Goal: Transaction & Acquisition: Subscribe to service/newsletter

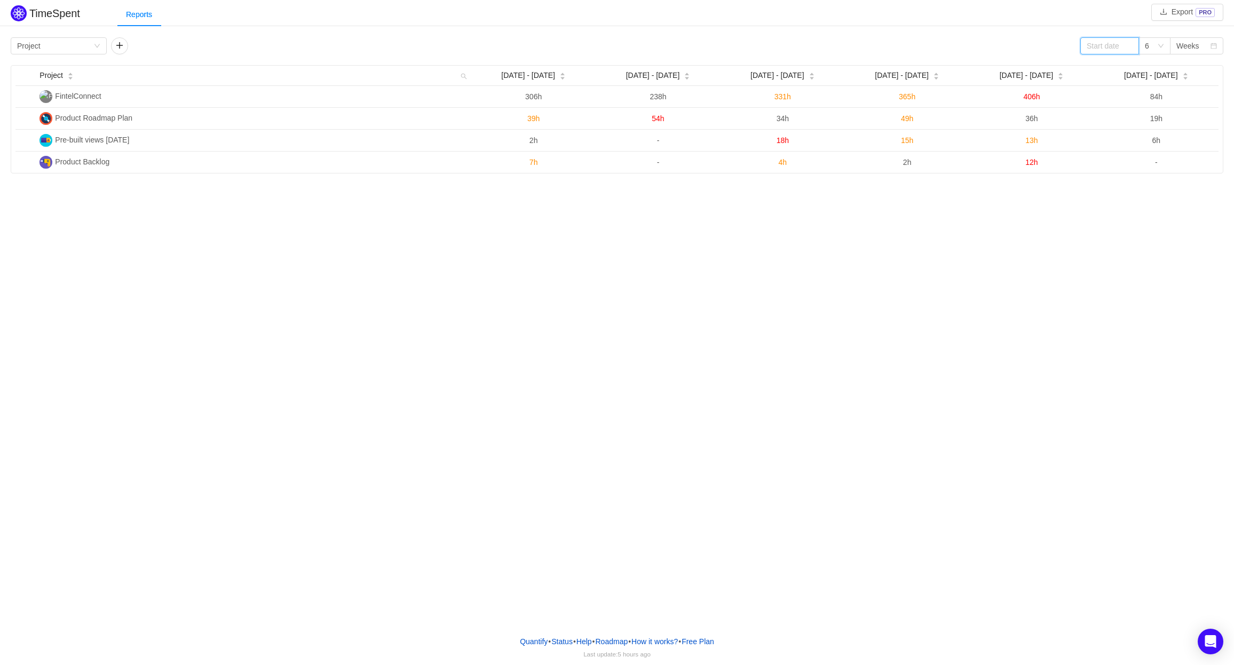
click at [1115, 49] on input at bounding box center [1110, 45] width 59 height 17
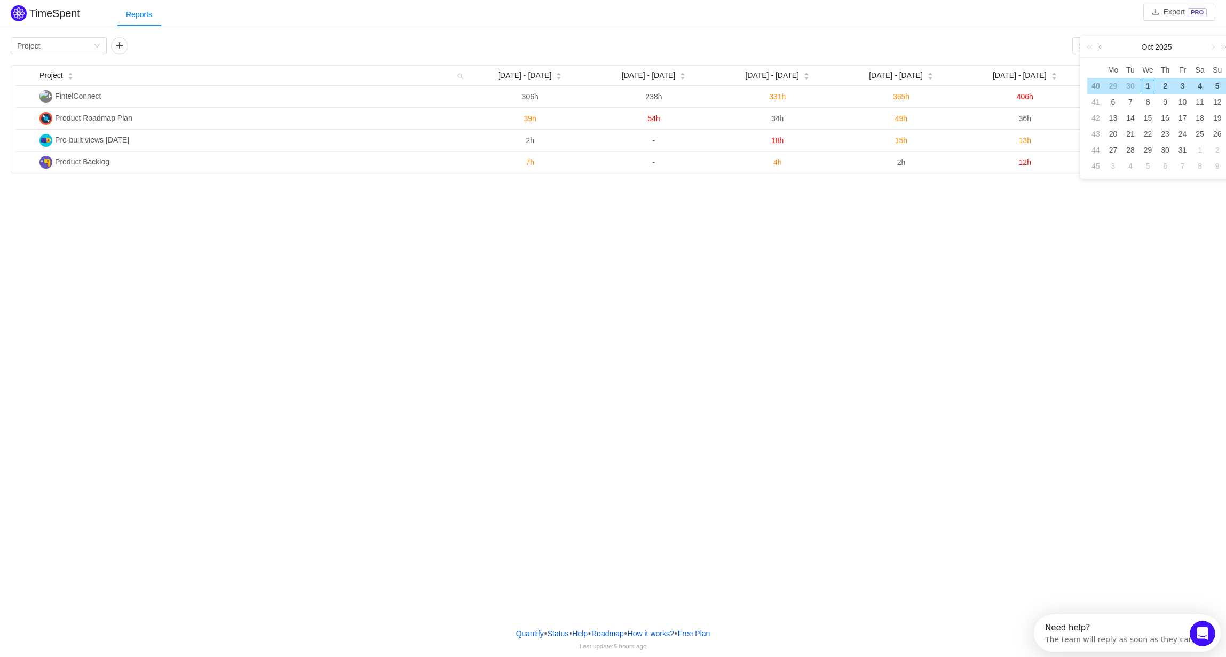
click at [1104, 50] on link at bounding box center [1102, 46] width 10 height 21
click at [1116, 86] on div "1" at bounding box center [1113, 86] width 13 height 13
type input "2025-09-01"
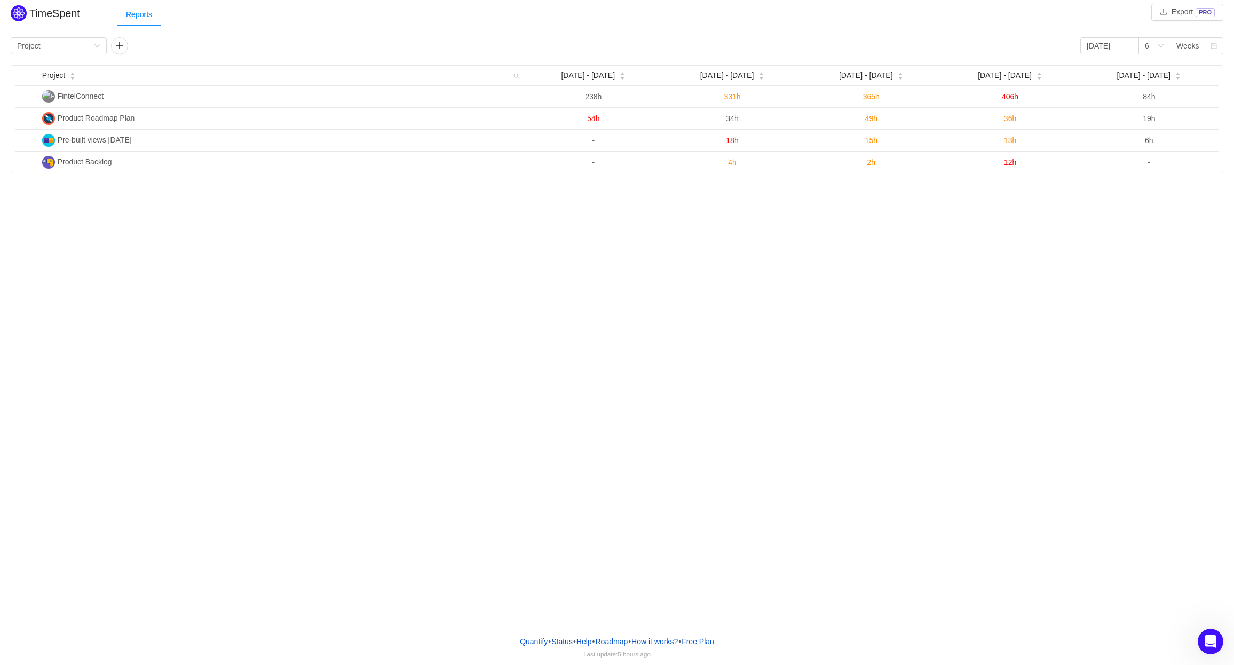
click at [900, 303] on div "TimeSpent Export PRO Reports Group by Project 2025-09-01 6 Weeks Project Sep 1 …" at bounding box center [617, 313] width 1234 height 627
click at [119, 46] on button "button" at bounding box center [119, 45] width 17 height 17
click at [149, 44] on div "Group by Person" at bounding box center [155, 46] width 76 height 16
click at [143, 116] on li "Epic" at bounding box center [159, 118] width 96 height 17
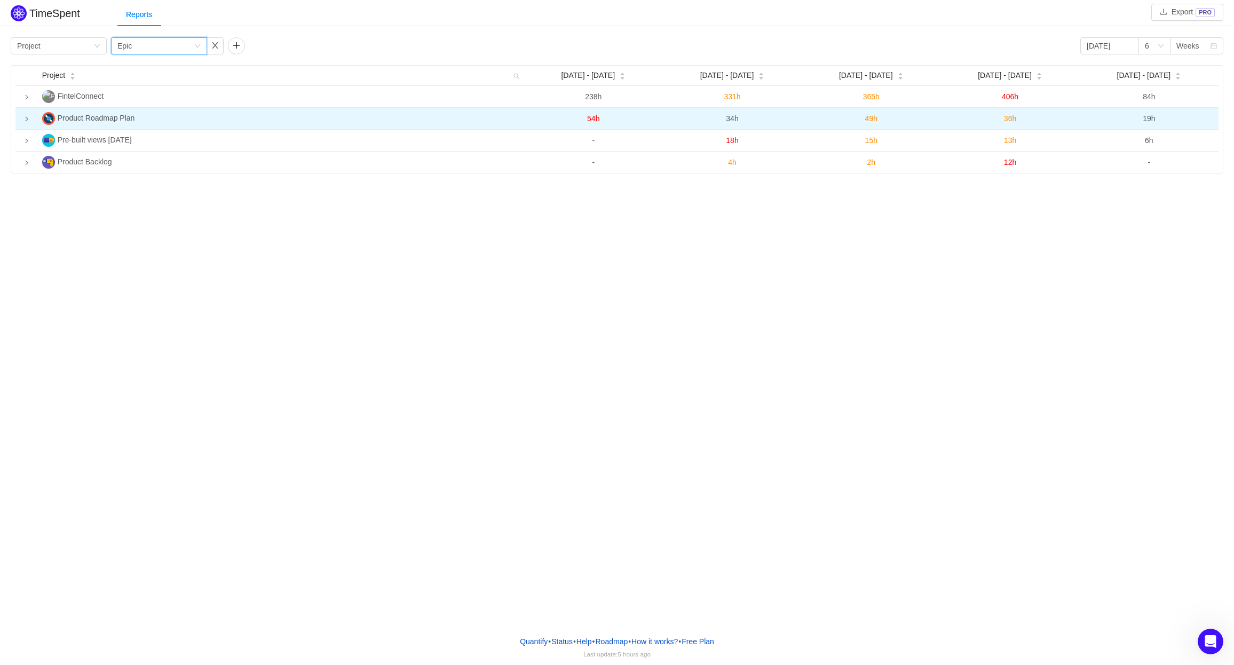
click at [27, 120] on icon "icon: right" at bounding box center [26, 119] width 3 height 4
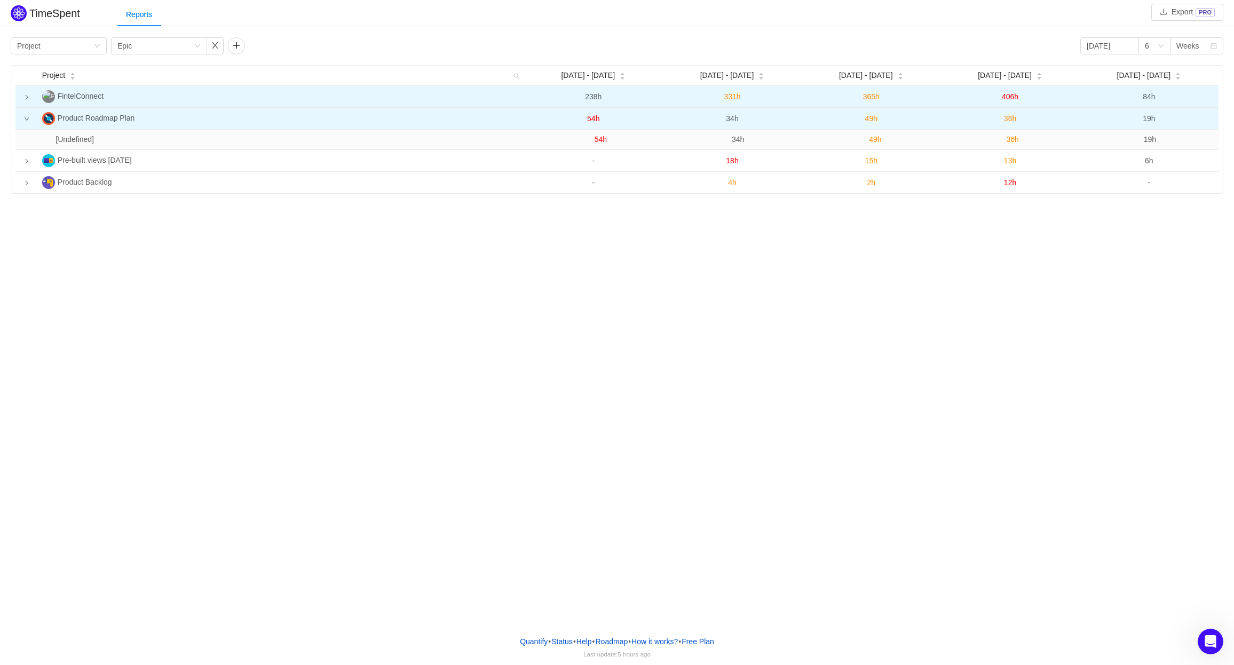
click at [26, 99] on icon "icon: right" at bounding box center [26, 97] width 5 height 5
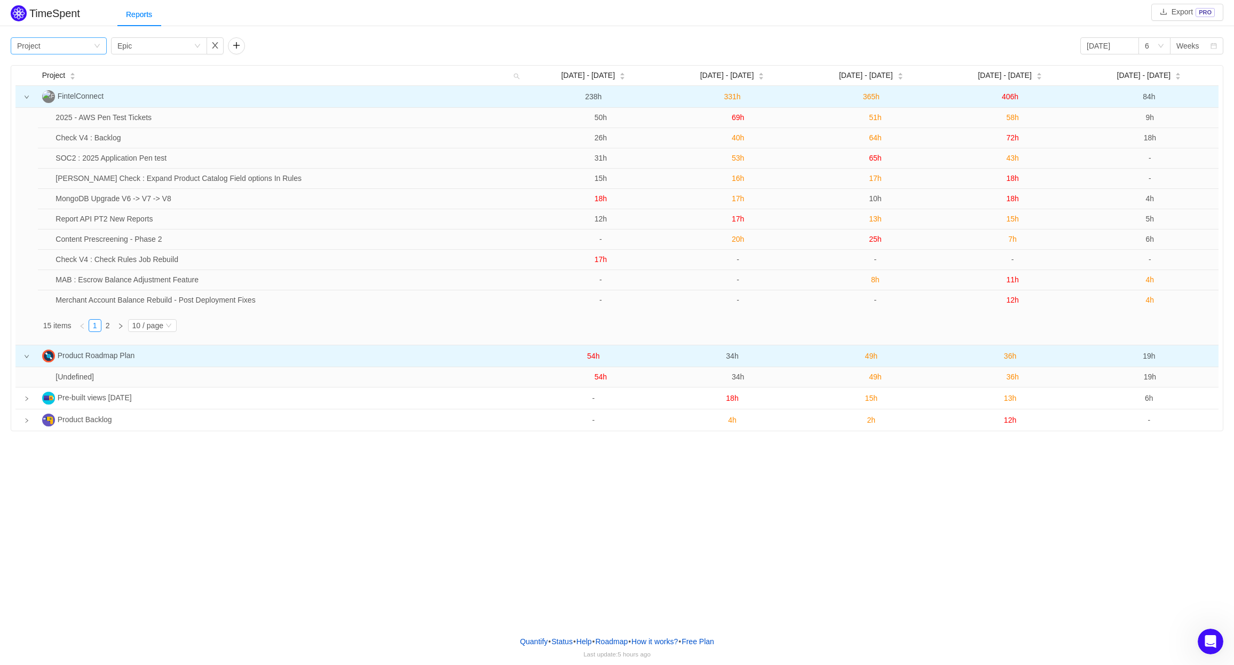
click at [70, 50] on div "Group by Project" at bounding box center [55, 46] width 76 height 16
click at [49, 115] on li "Epic" at bounding box center [59, 118] width 96 height 17
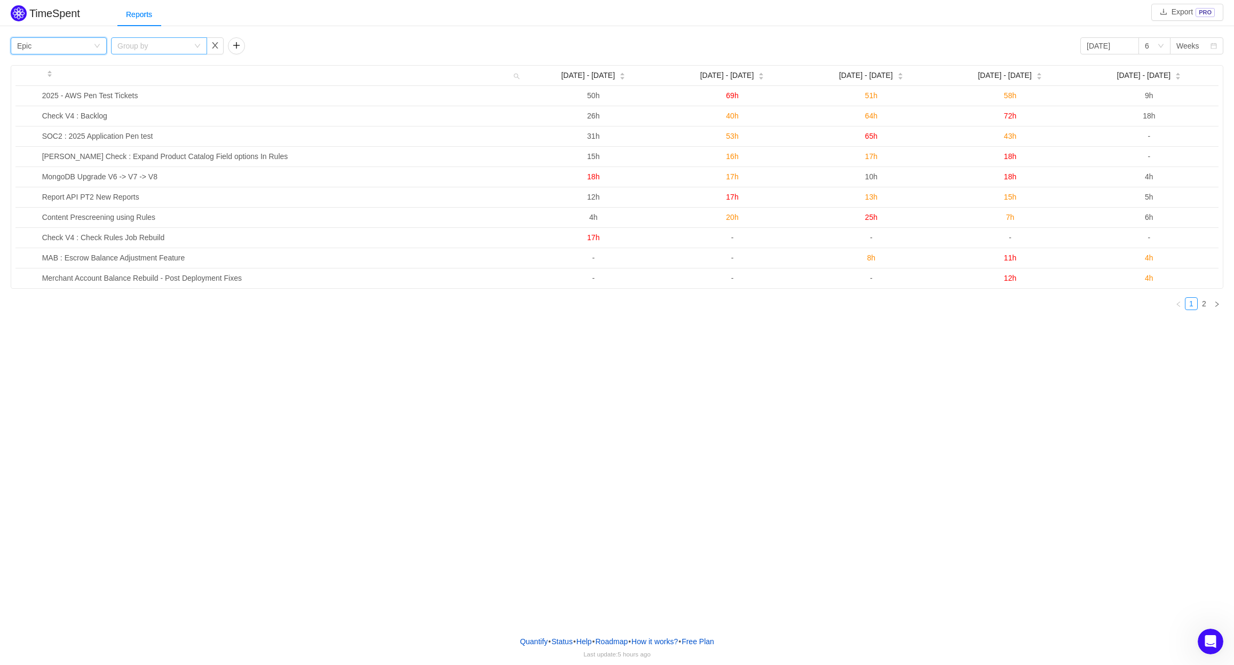
click at [142, 42] on div "Group by" at bounding box center [153, 46] width 72 height 11
click at [174, 83] on li "Project" at bounding box center [159, 84] width 96 height 17
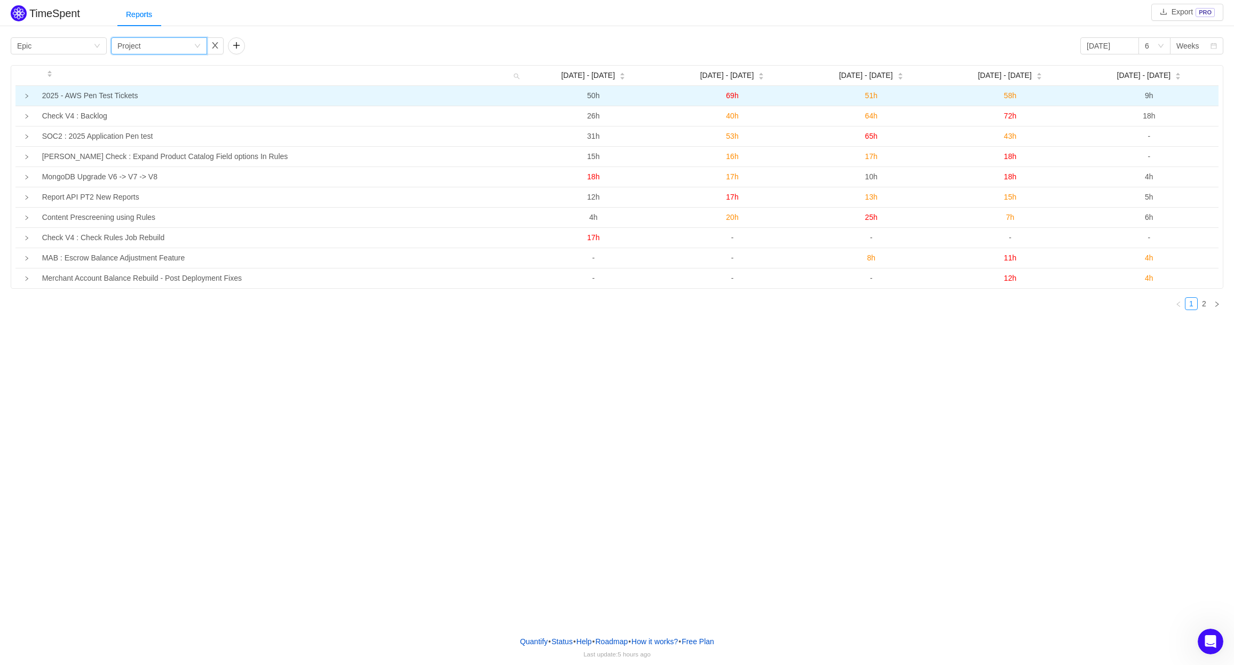
click at [26, 98] on icon "icon: right" at bounding box center [26, 95] width 5 height 5
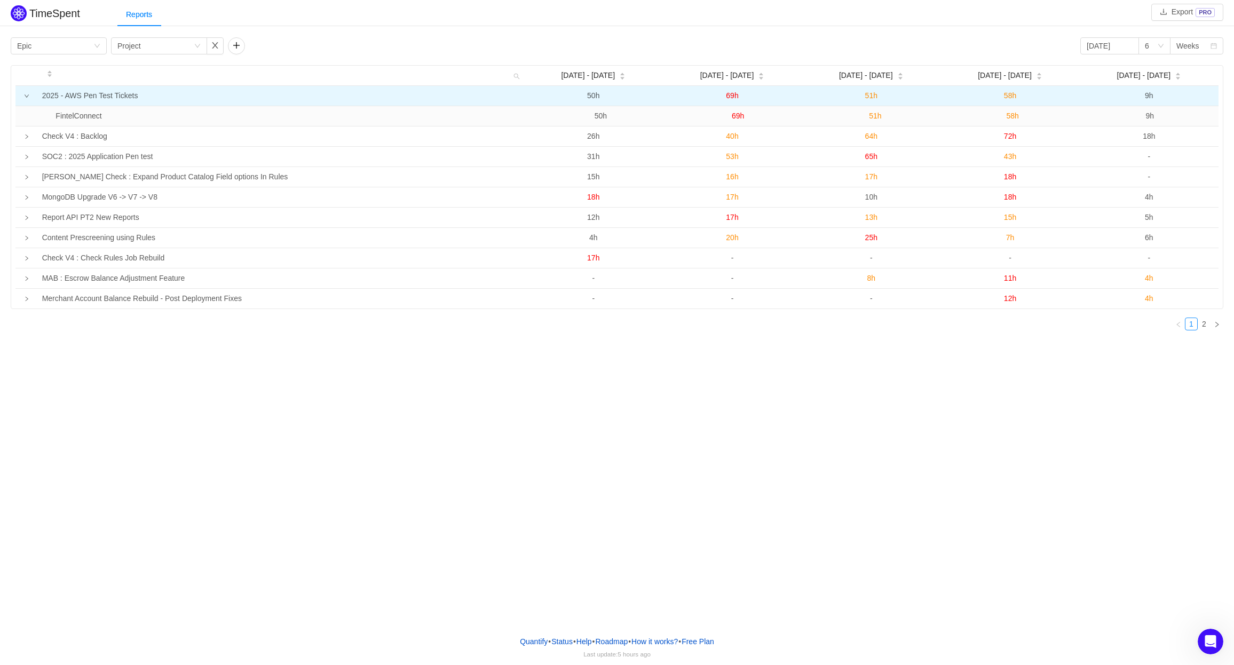
click at [26, 98] on icon "icon: down" at bounding box center [26, 95] width 5 height 5
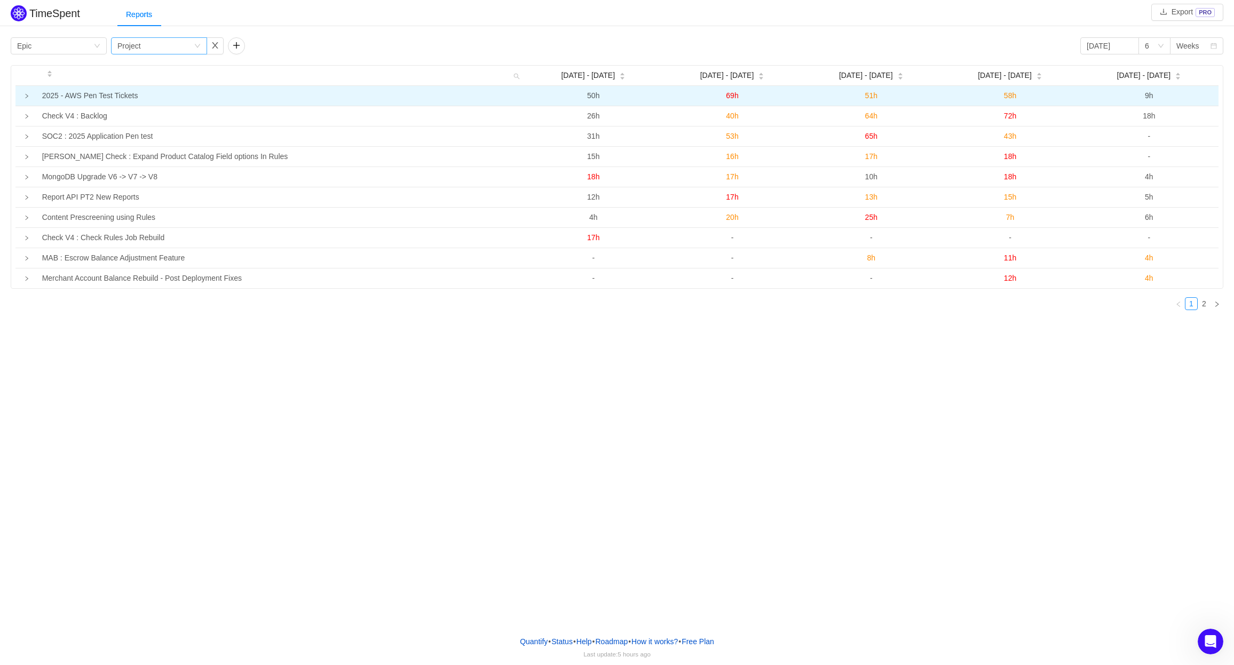
click at [158, 52] on div "Group by Project" at bounding box center [155, 46] width 76 height 16
click at [217, 45] on button "button" at bounding box center [215, 45] width 17 height 17
click at [75, 100] on td "2025 - AWS Pen Test Tickets" at bounding box center [281, 96] width 486 height 20
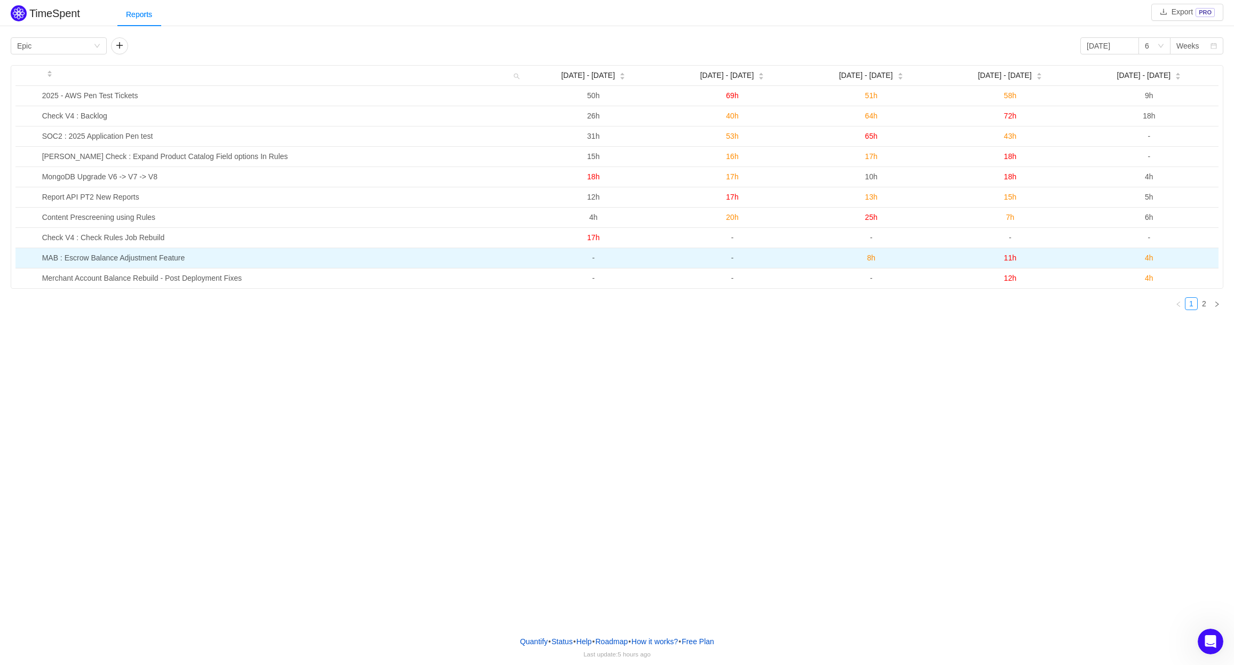
click at [1010, 261] on span "11h" at bounding box center [1010, 258] width 12 height 9
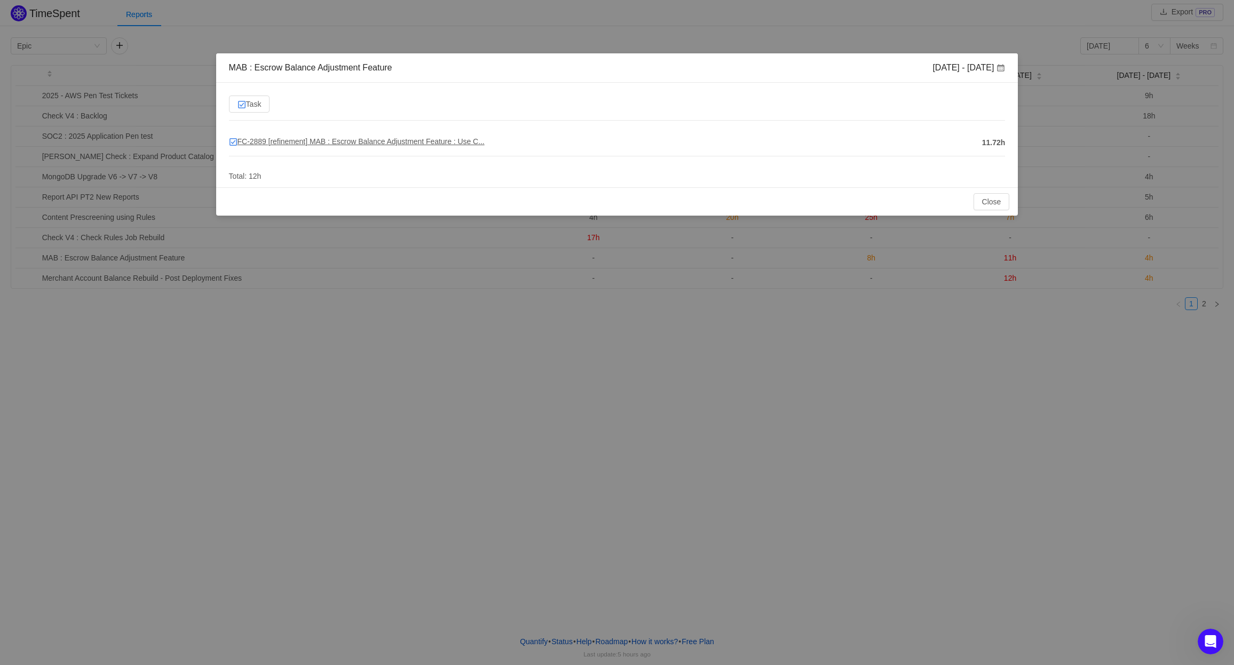
click at [331, 144] on span "FC-2889 [refinement] MAB : Escrow Balance Adjustment Feature : Use C..." at bounding box center [357, 141] width 256 height 9
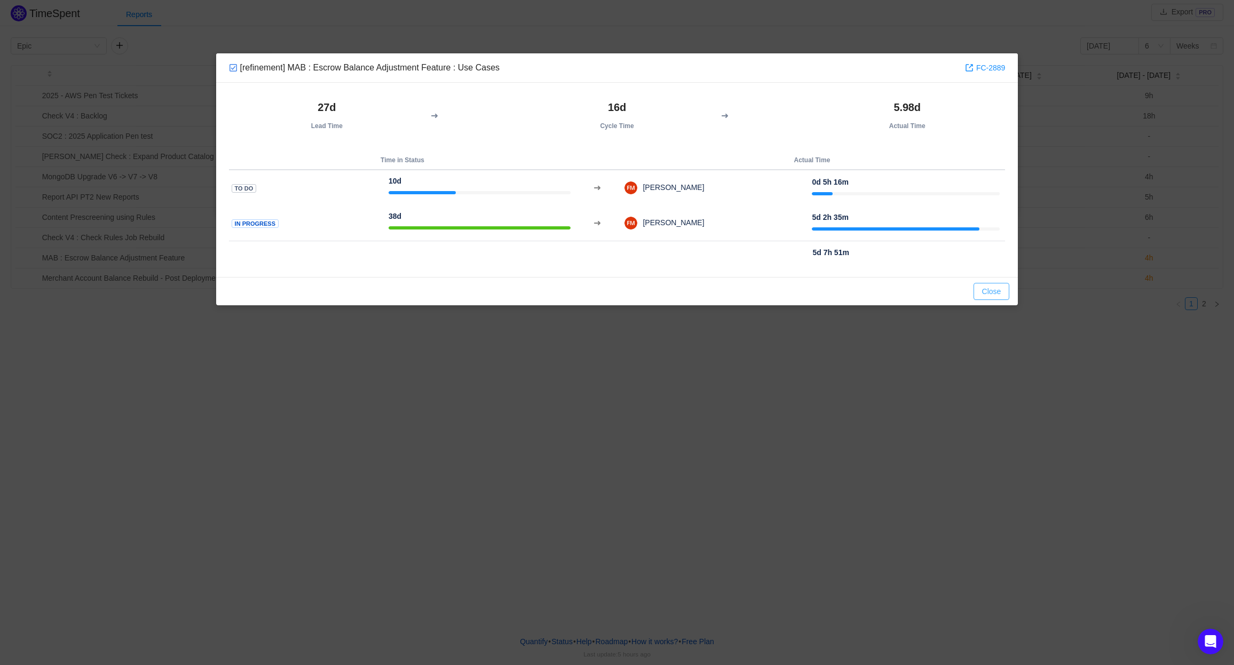
click at [987, 295] on button "Close" at bounding box center [992, 291] width 36 height 17
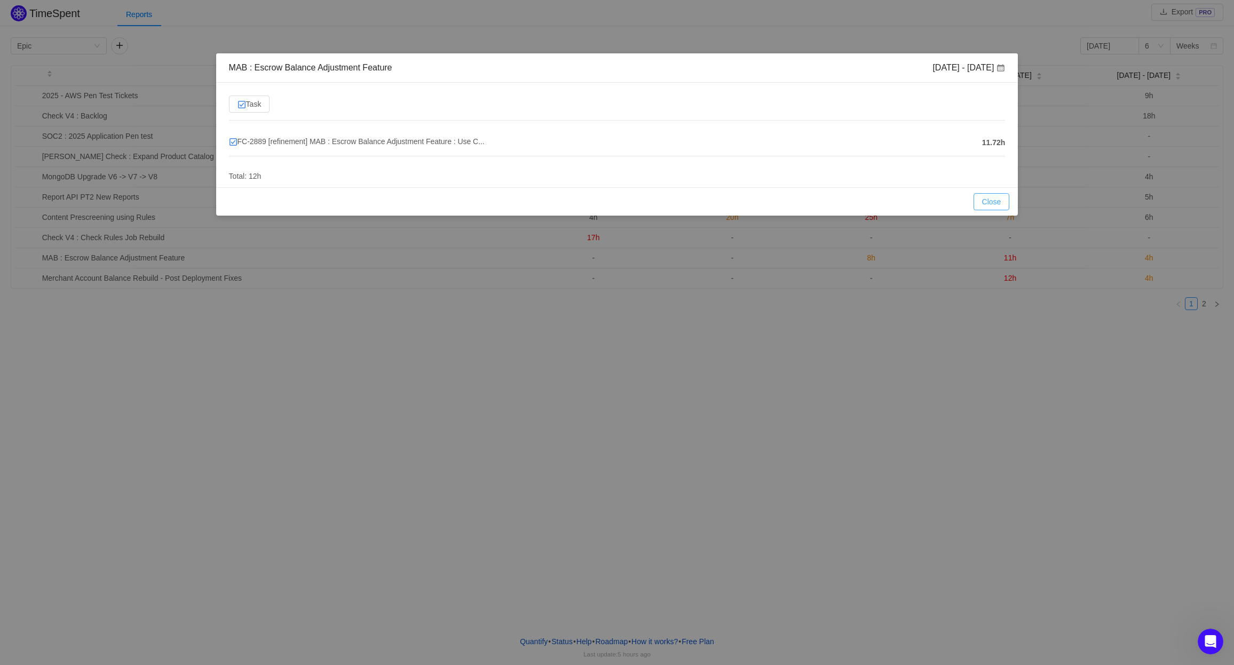
click at [988, 205] on button "Close" at bounding box center [992, 201] width 36 height 17
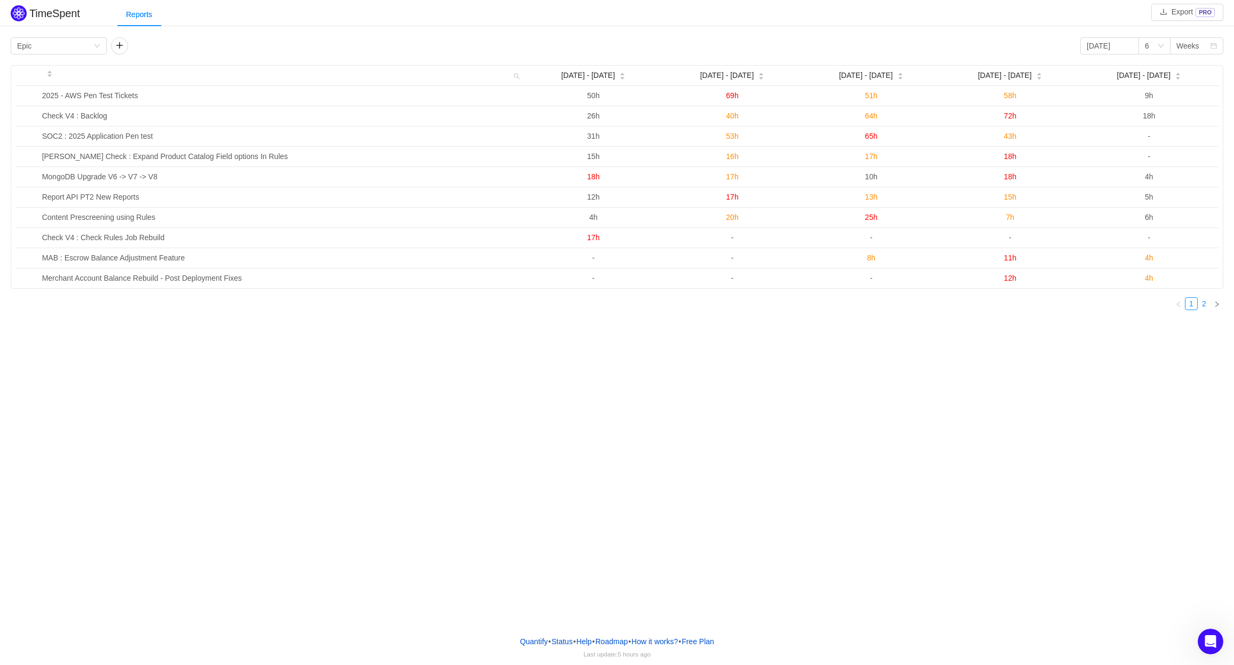
click at [1205, 301] on link "2" at bounding box center [1205, 304] width 12 height 12
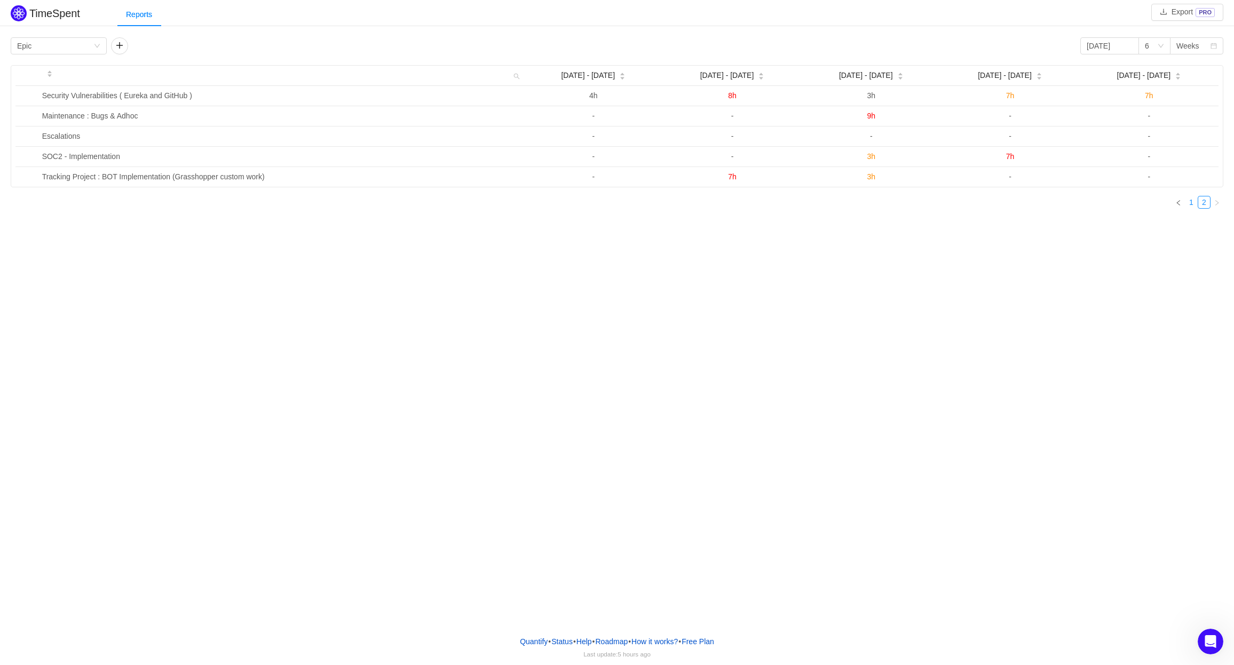
click at [1193, 206] on link "1" at bounding box center [1192, 202] width 12 height 12
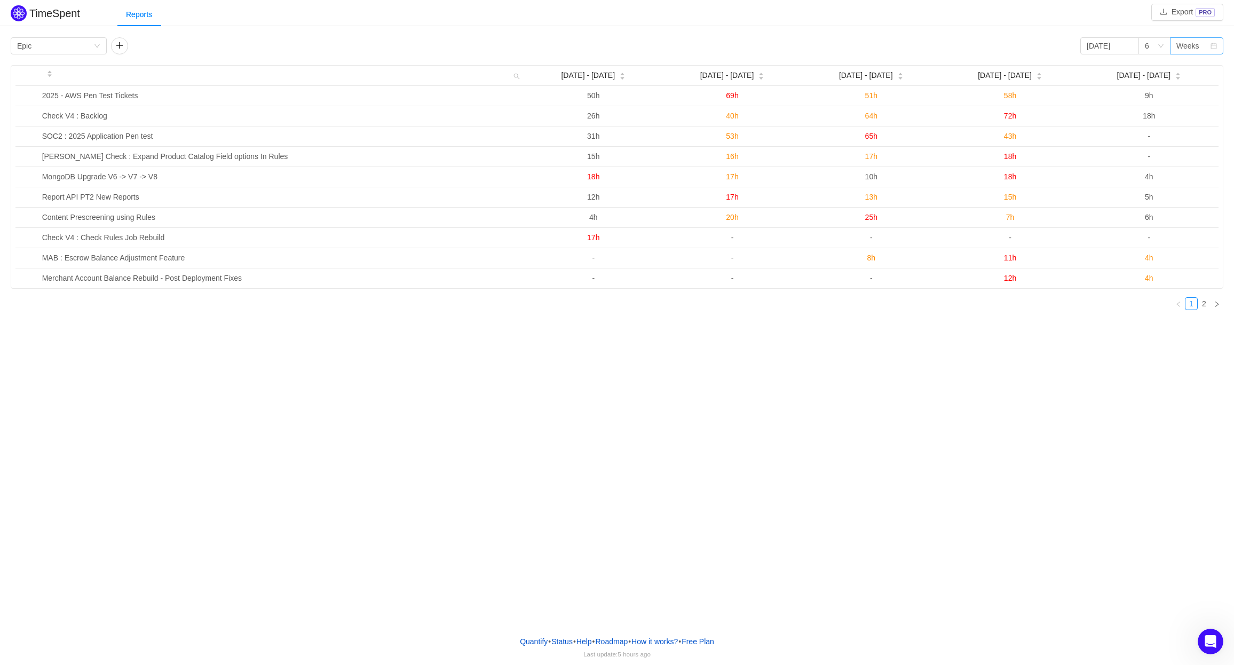
click at [1201, 46] on div "Weeks" at bounding box center [1194, 46] width 34 height 16
click at [1201, 80] on li "Months" at bounding box center [1196, 84] width 53 height 17
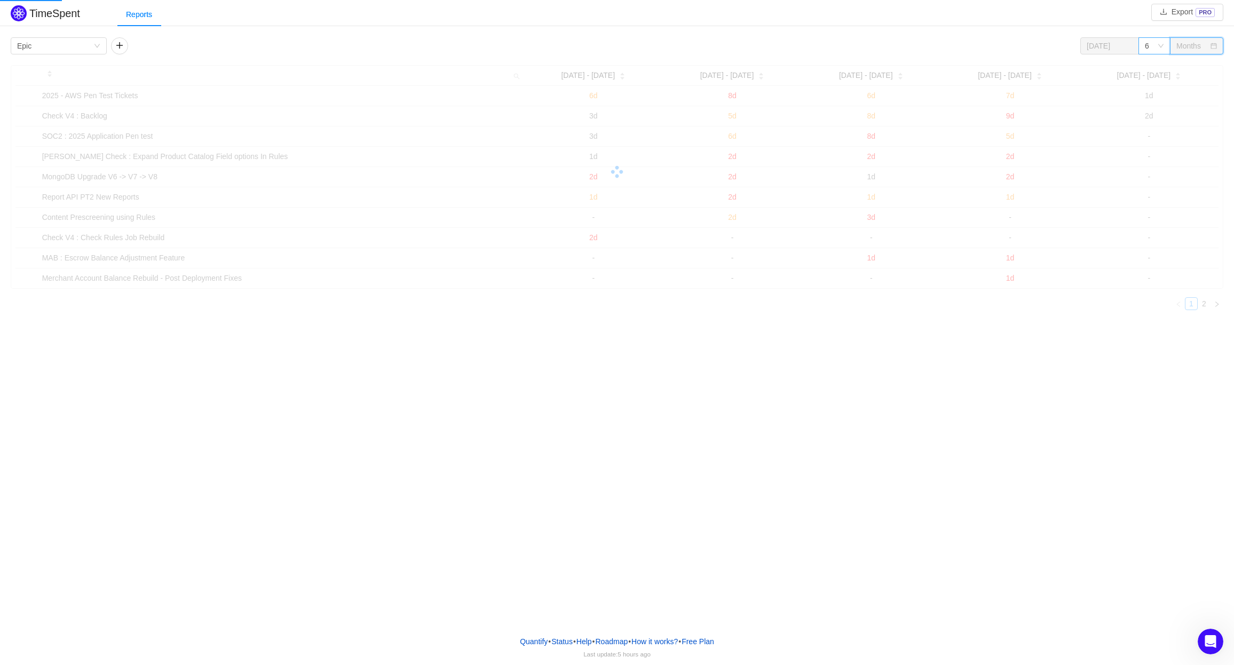
click at [1155, 53] on div "6" at bounding box center [1151, 46] width 12 height 16
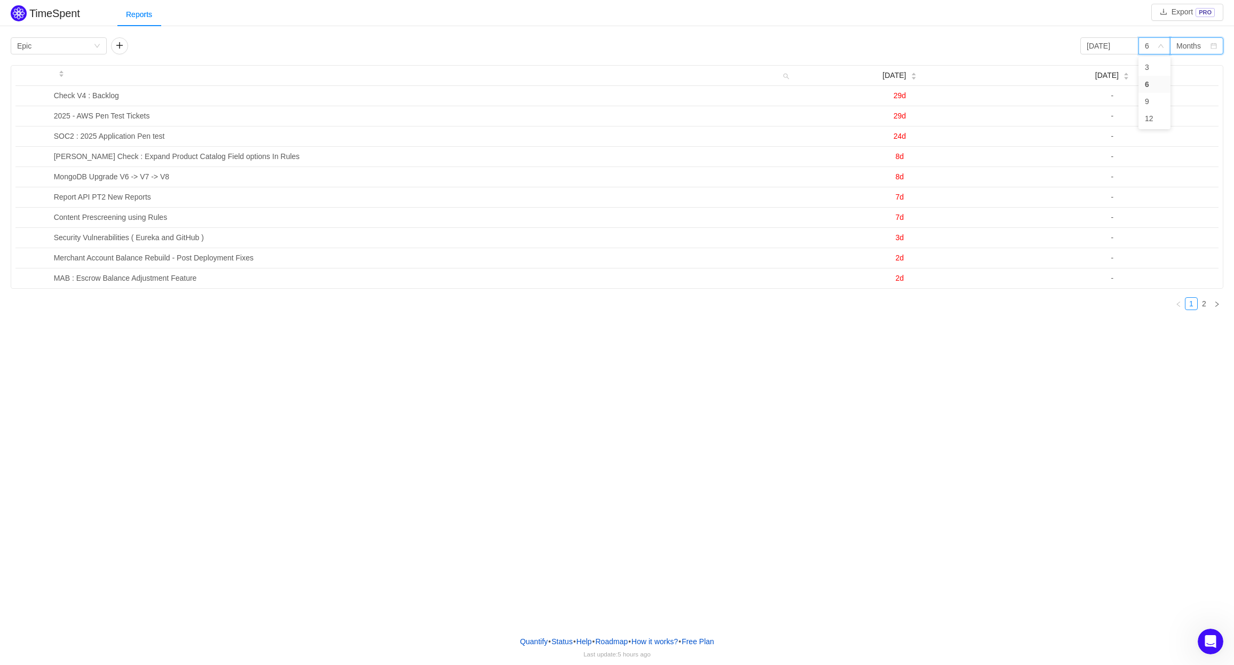
click at [1187, 45] on div "Months" at bounding box center [1189, 46] width 25 height 16
click at [1188, 60] on li "Weeks" at bounding box center [1196, 67] width 53 height 17
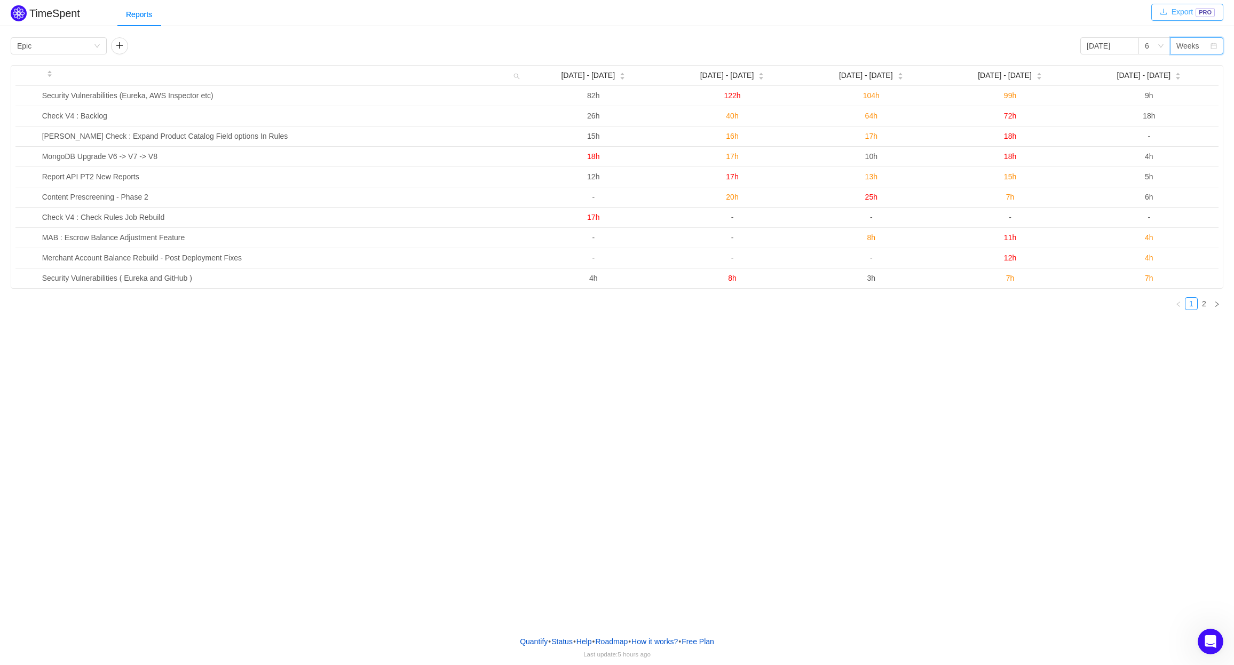
click at [1190, 18] on button "Export PRO" at bounding box center [1188, 12] width 72 height 17
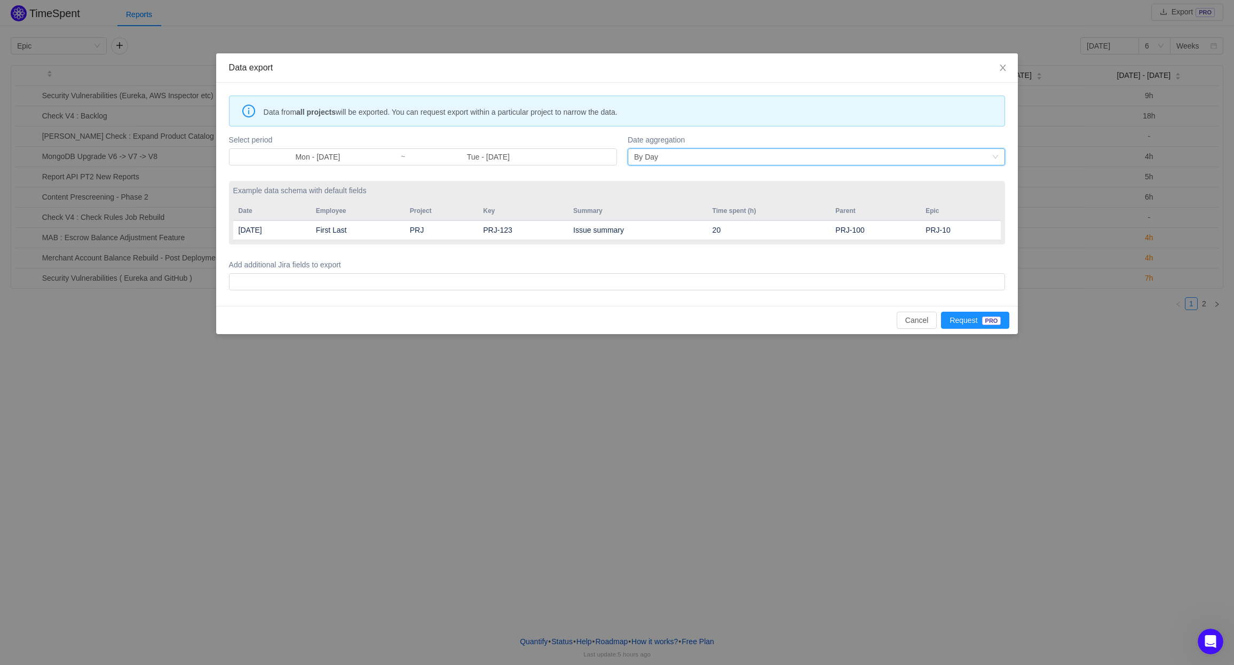
click at [675, 160] on div "By Day" at bounding box center [813, 157] width 358 height 16
click at [406, 199] on div "Example data schema with default fields Date Employee Project Key Summary Time …" at bounding box center [617, 213] width 777 height 64
click at [391, 279] on div at bounding box center [615, 282] width 767 height 16
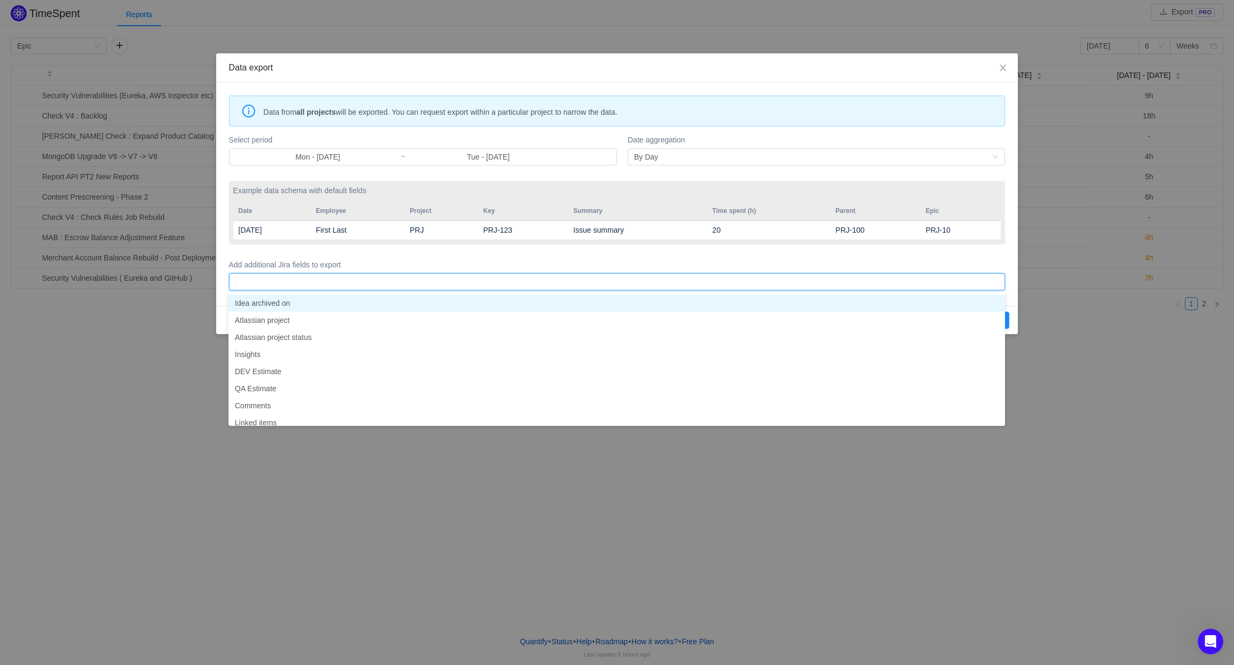
click at [577, 248] on form "Select period Mon - Sep 01, 2025 ~ Tue - Sep 30, 2025 Date aggregation By Day E…" at bounding box center [617, 212] width 777 height 161
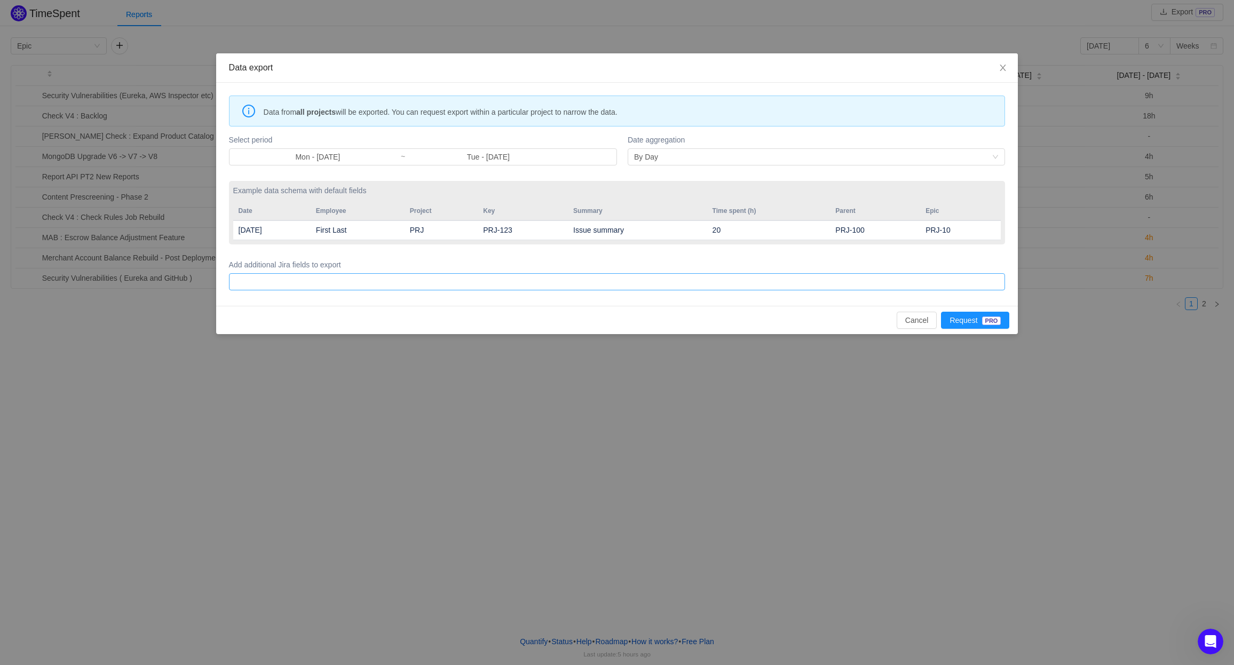
click at [729, 282] on div at bounding box center [615, 282] width 767 height 16
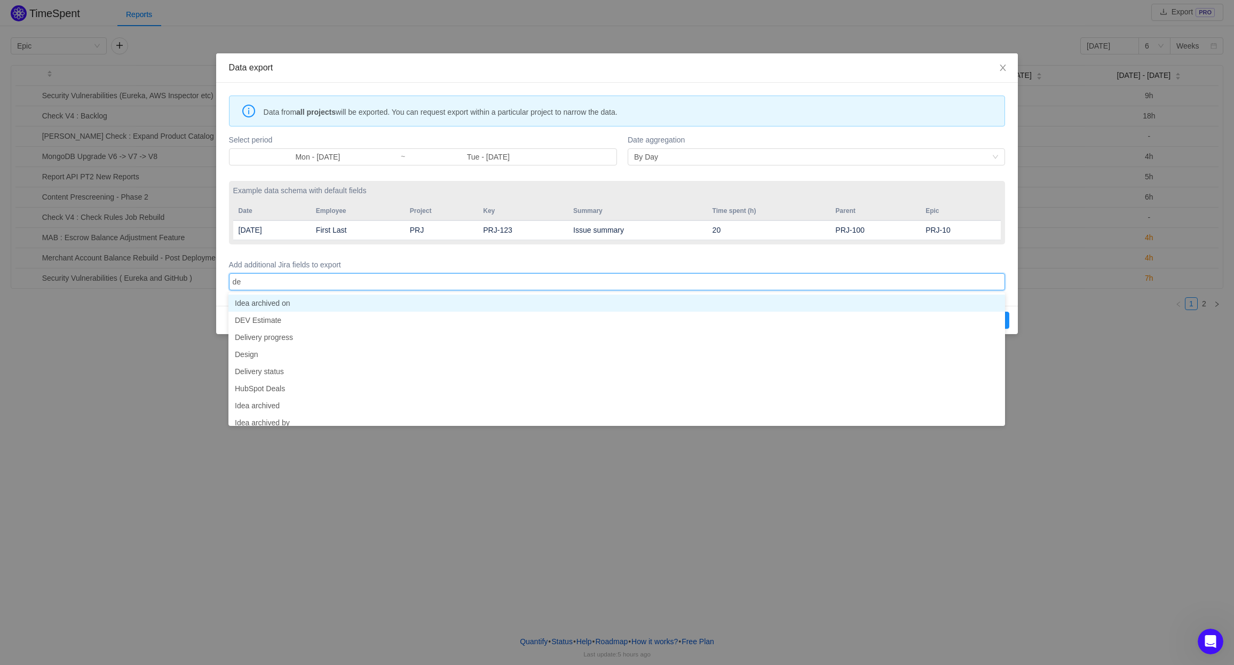
type input "dev"
type input "qa"
type input "qua"
click at [841, 265] on label "Add additional Jira fields to export" at bounding box center [617, 264] width 777 height 11
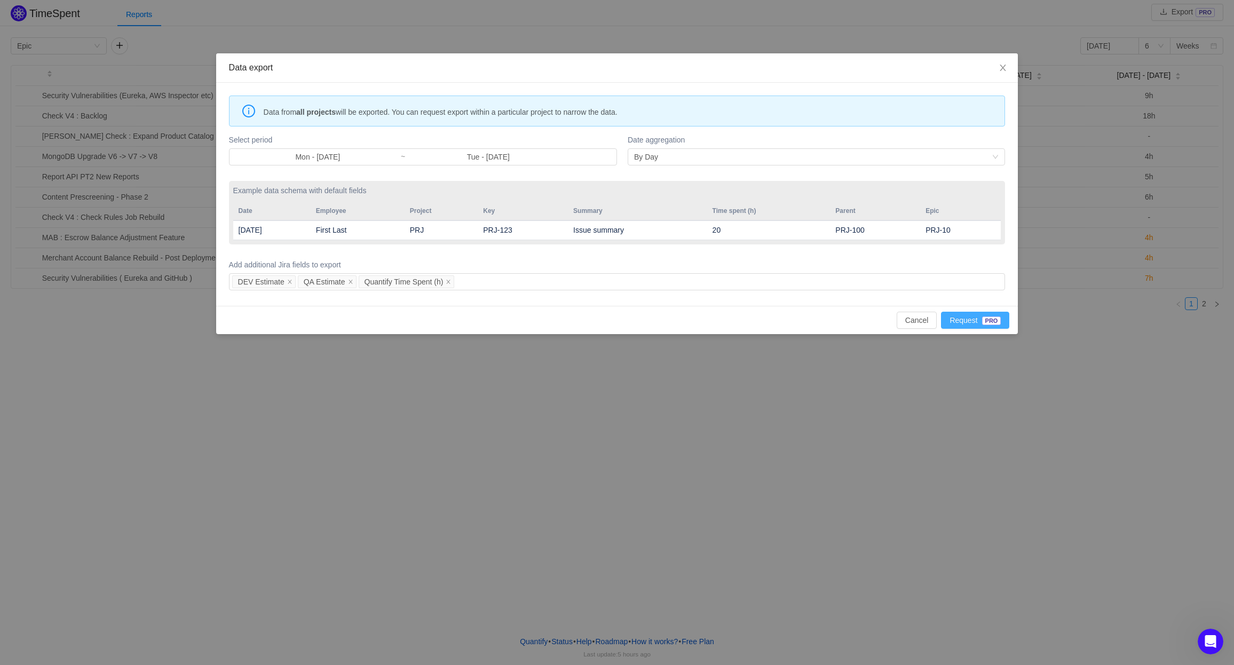
click at [970, 320] on button "Request PRO" at bounding box center [975, 320] width 68 height 17
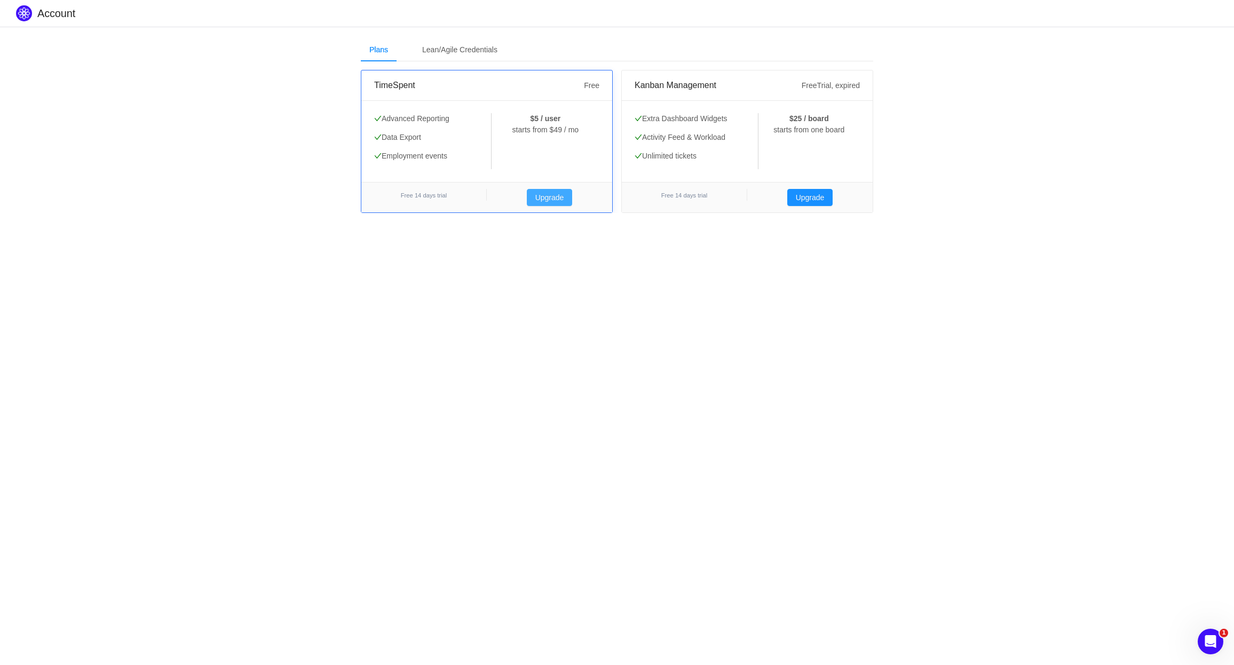
click at [544, 199] on button "Upgrade" at bounding box center [550, 197] width 46 height 17
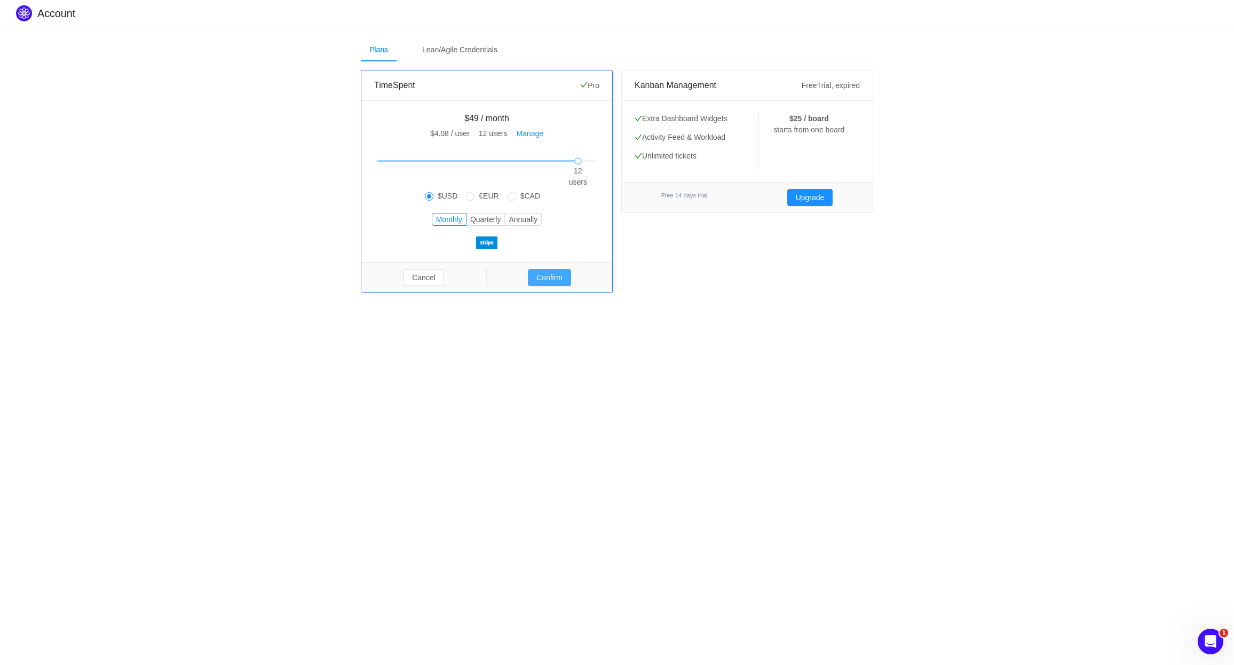
click at [548, 273] on button "Confirm" at bounding box center [549, 277] width 43 height 17
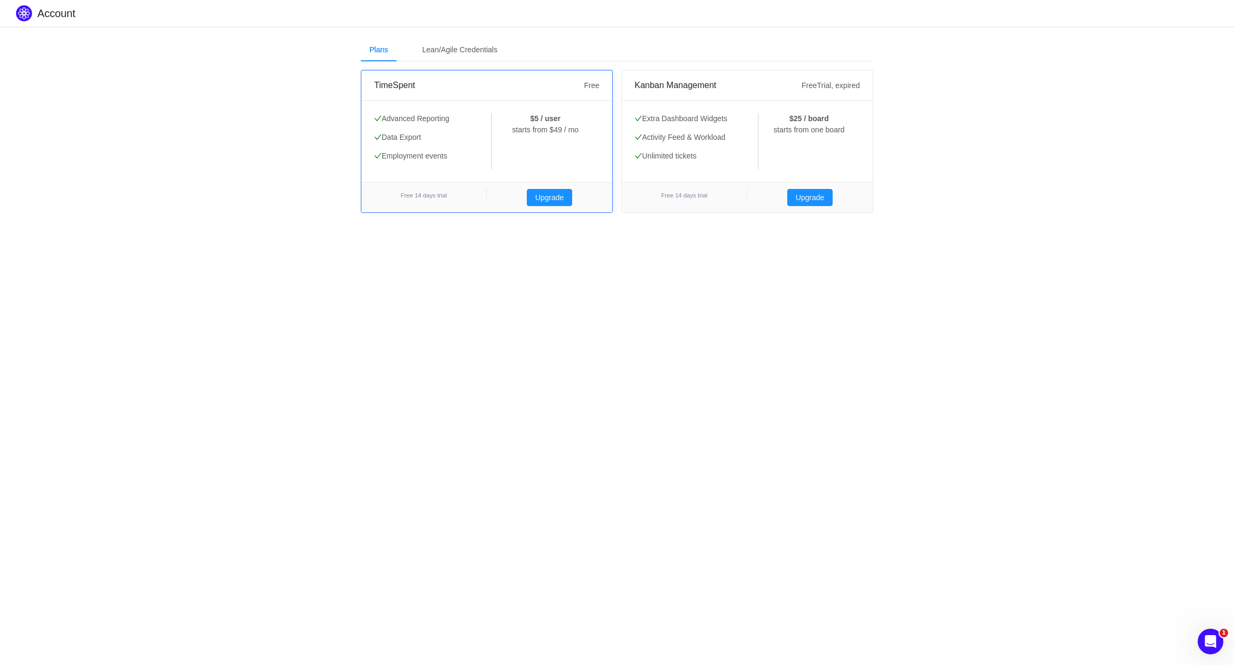
click at [424, 198] on small "Free 14 days trial" at bounding box center [424, 195] width 46 height 6
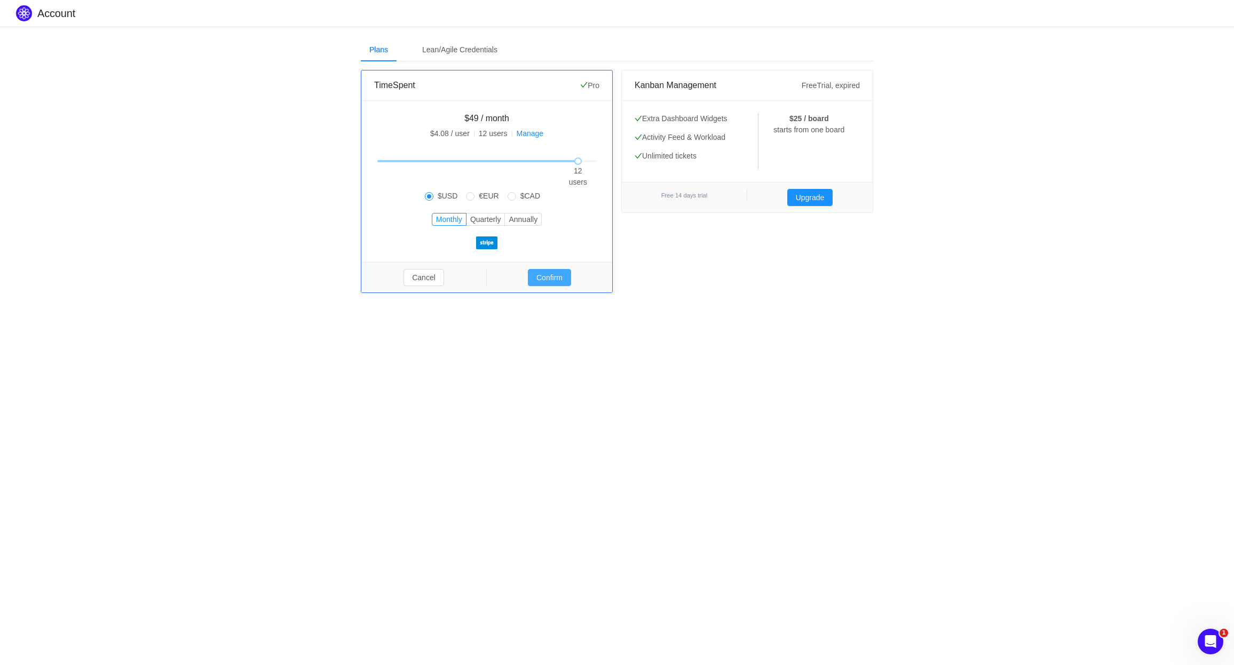
click at [538, 276] on button "Confirm" at bounding box center [549, 277] width 43 height 17
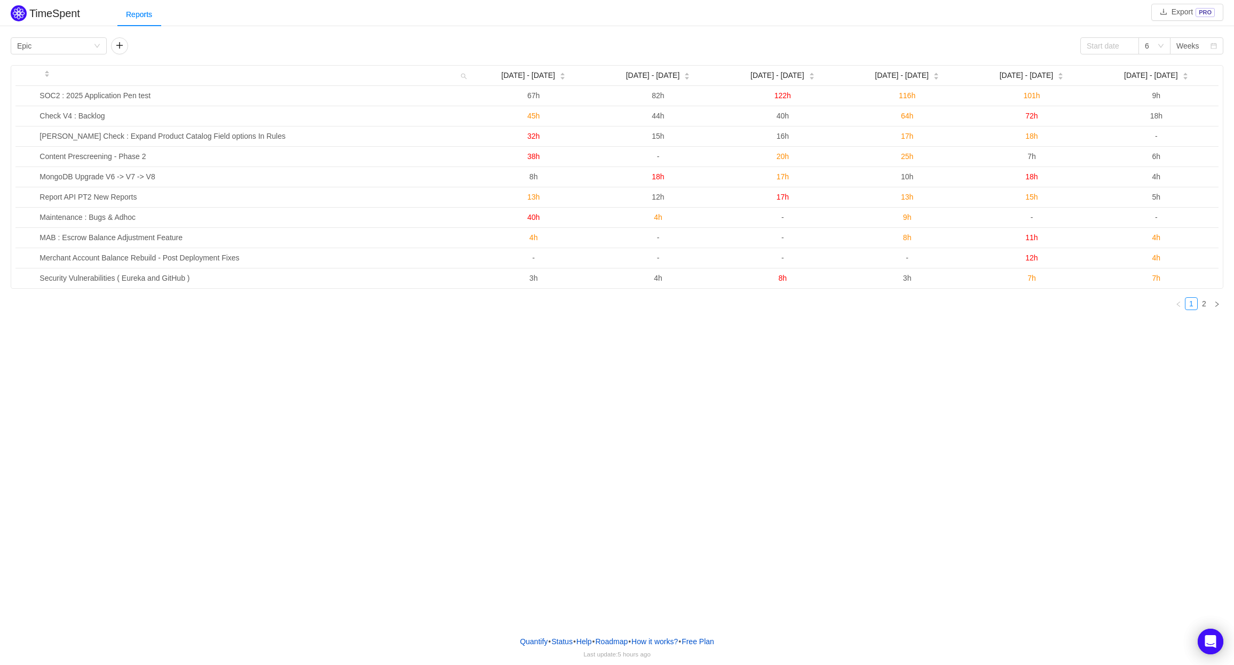
click at [459, 368] on div "TimeSpent Export PRO Reports Group by Epic 6 Weeks [DATE] - [DATE] [DATE] - [DA…" at bounding box center [617, 313] width 1234 height 627
click at [1183, 18] on button "Export PRO" at bounding box center [1188, 12] width 72 height 17
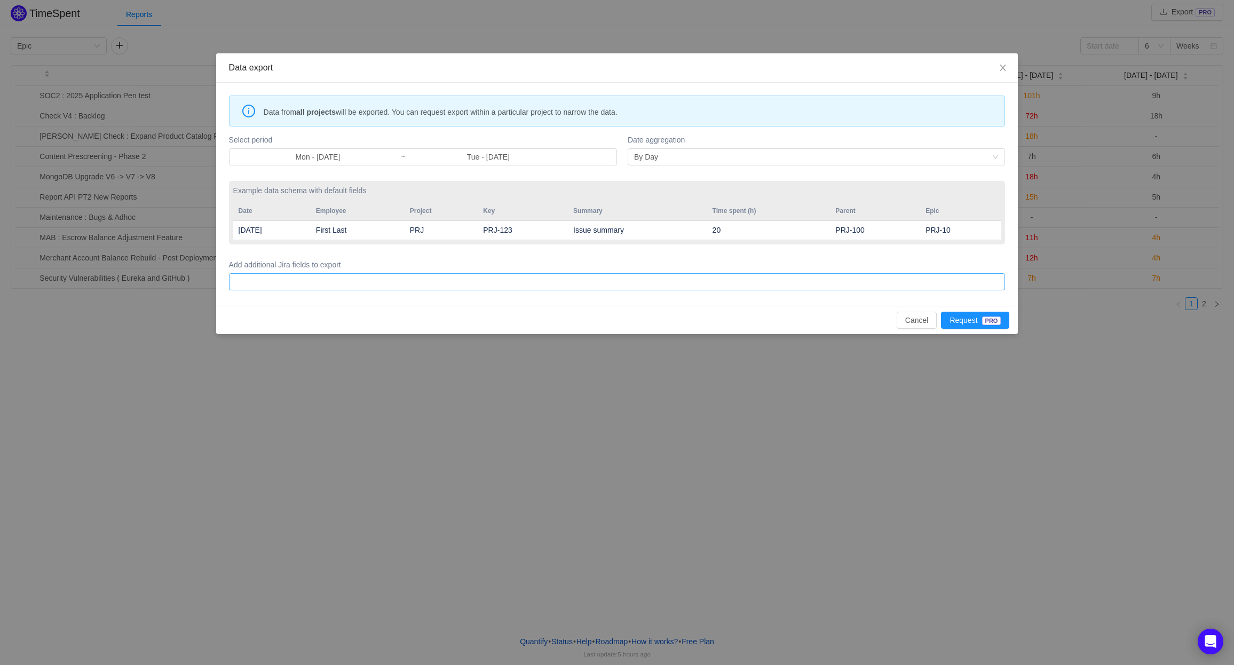
click at [381, 286] on div at bounding box center [615, 282] width 767 height 16
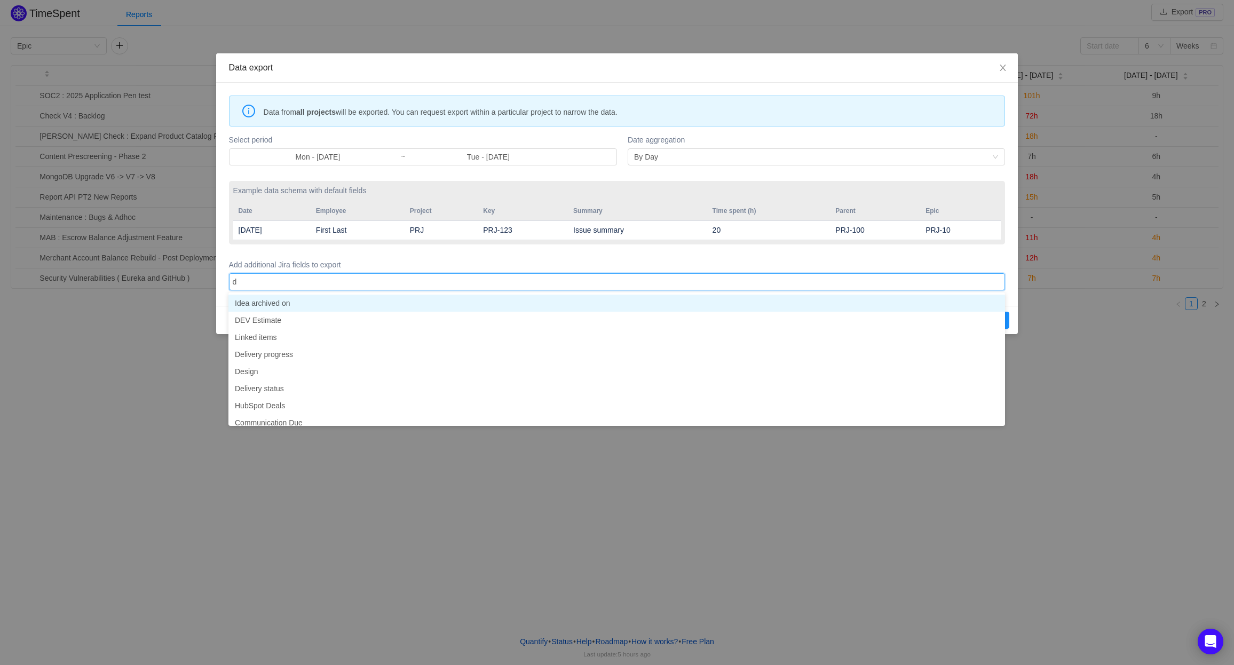
type input "de"
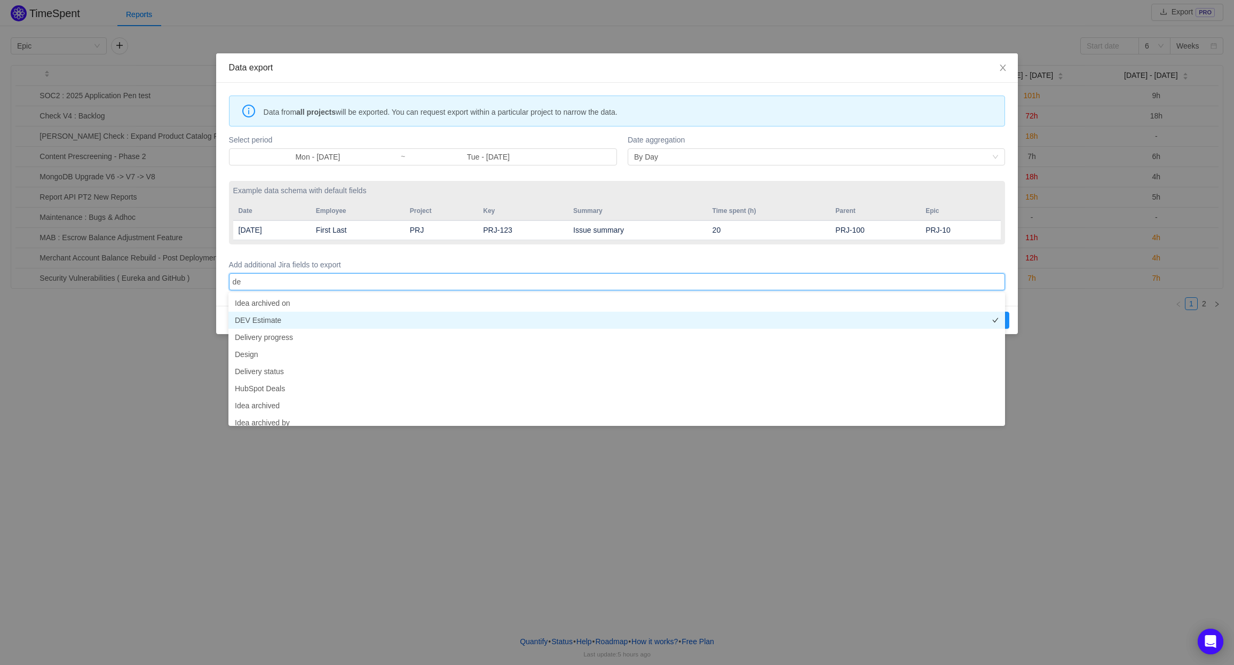
click at [333, 323] on li "DEV Estimate" at bounding box center [617, 320] width 777 height 17
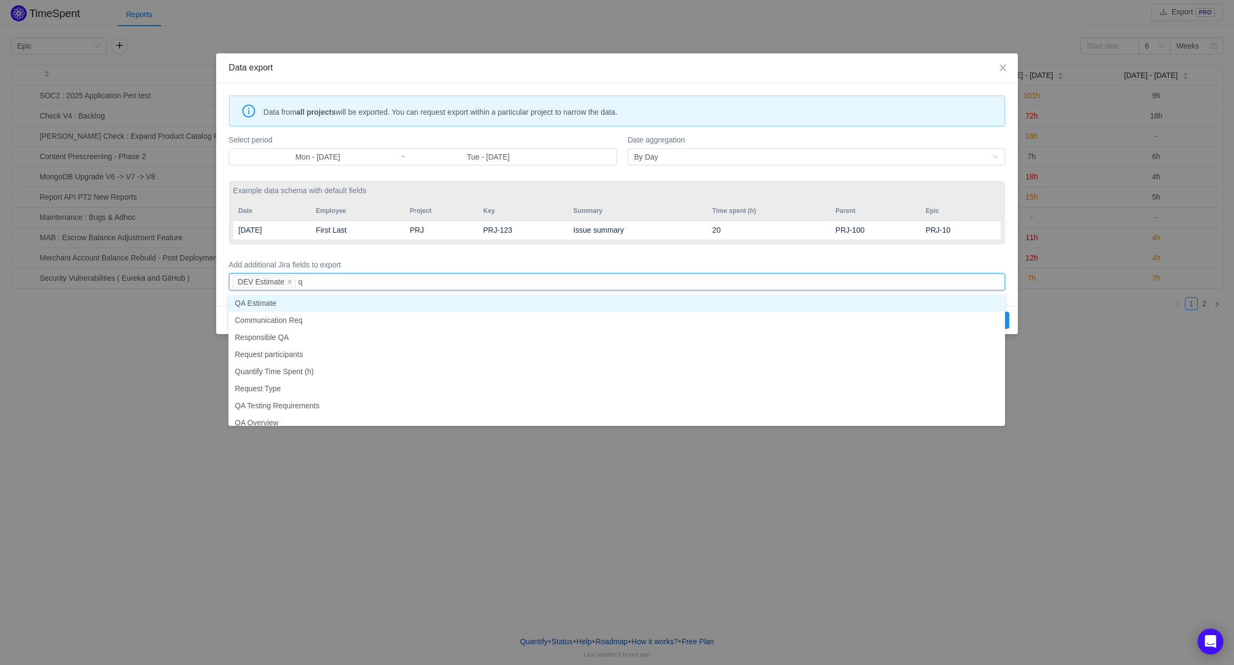
type input "qa"
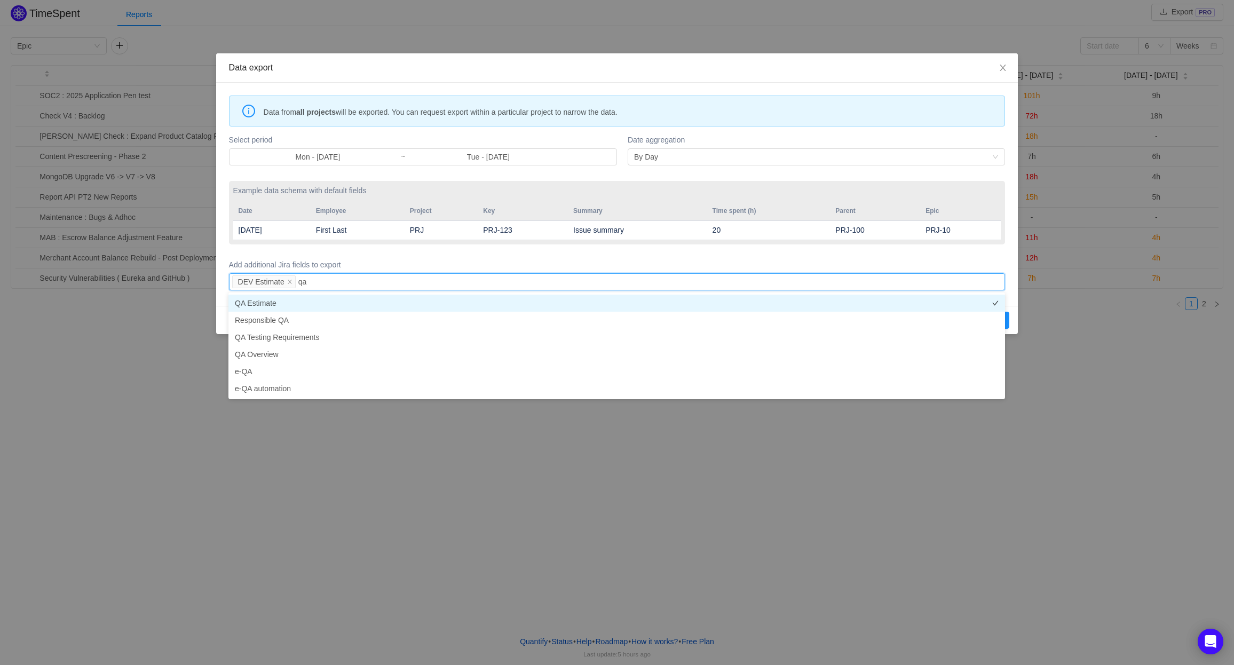
click at [262, 305] on li "QA Estimate" at bounding box center [617, 303] width 777 height 17
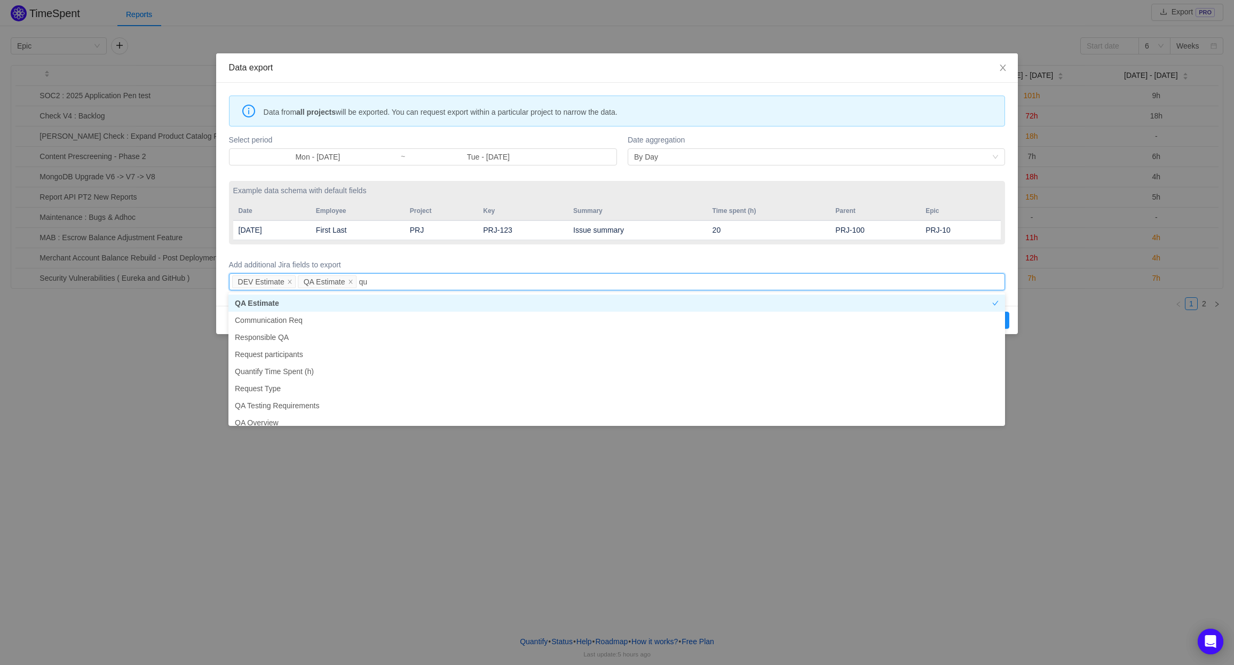
type input "qua"
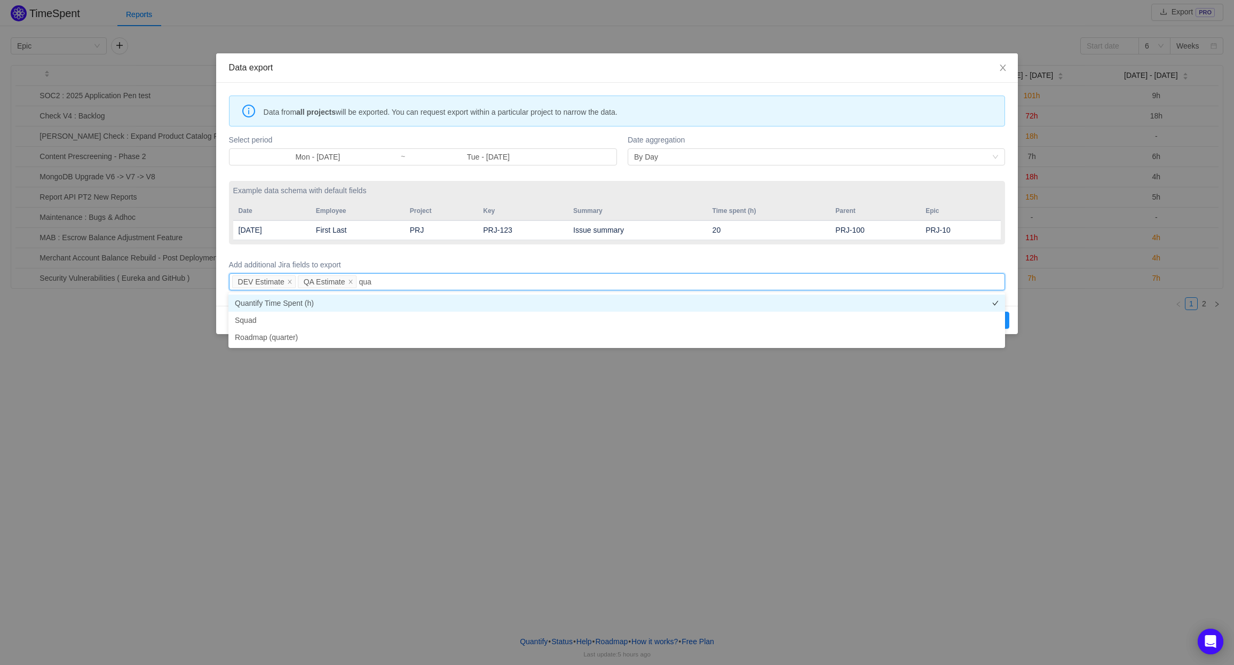
click at [306, 305] on li "Quantify Time Spent (h)" at bounding box center [617, 303] width 777 height 17
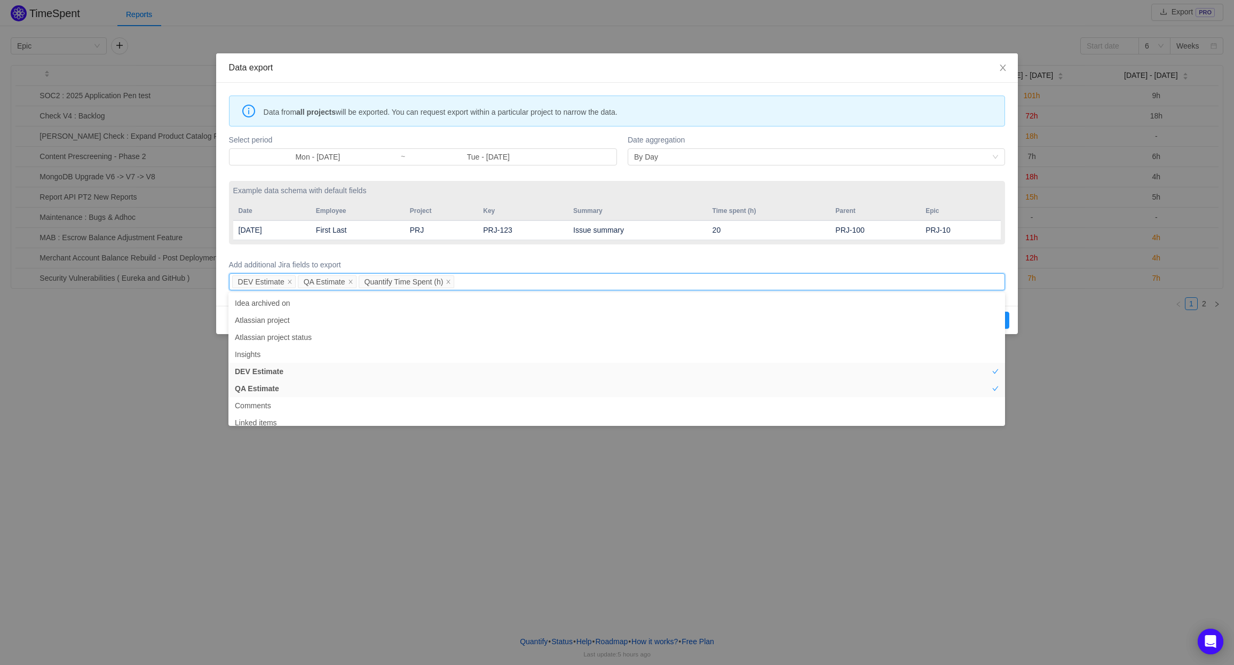
click at [1011, 303] on div "Data from all projects will be exported. You can request export within a partic…" at bounding box center [617, 194] width 803 height 223
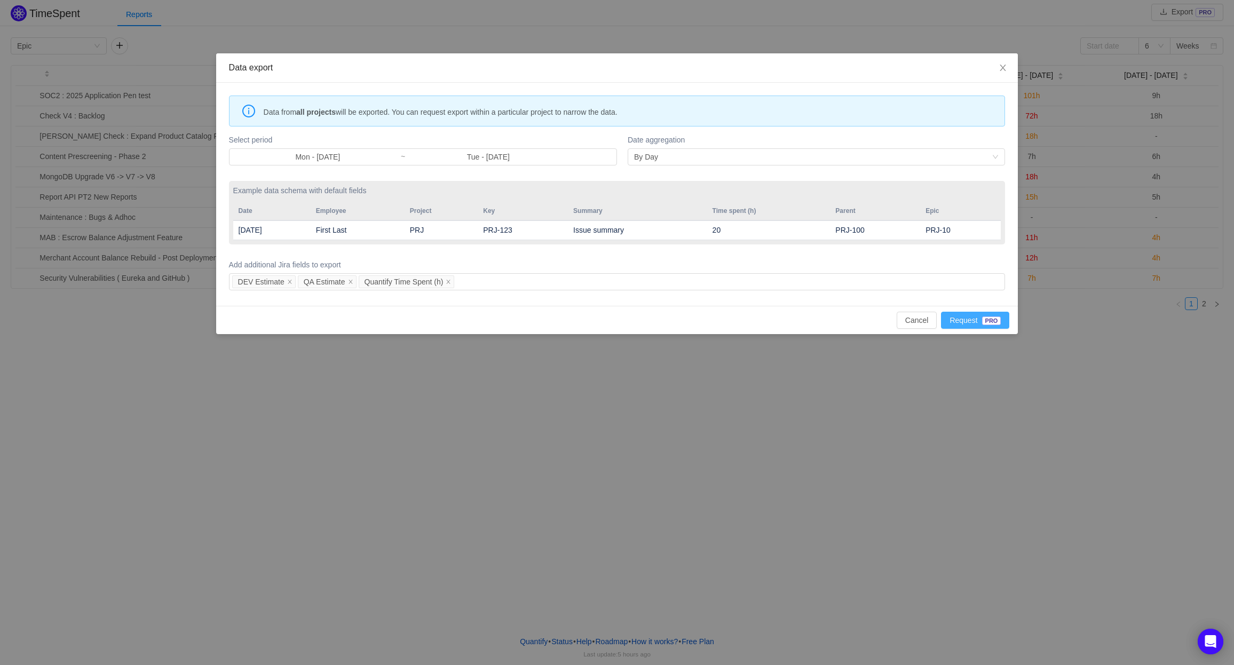
click at [974, 317] on button "Request PRO" at bounding box center [975, 320] width 68 height 17
